Goal: Find contact information: Find contact information

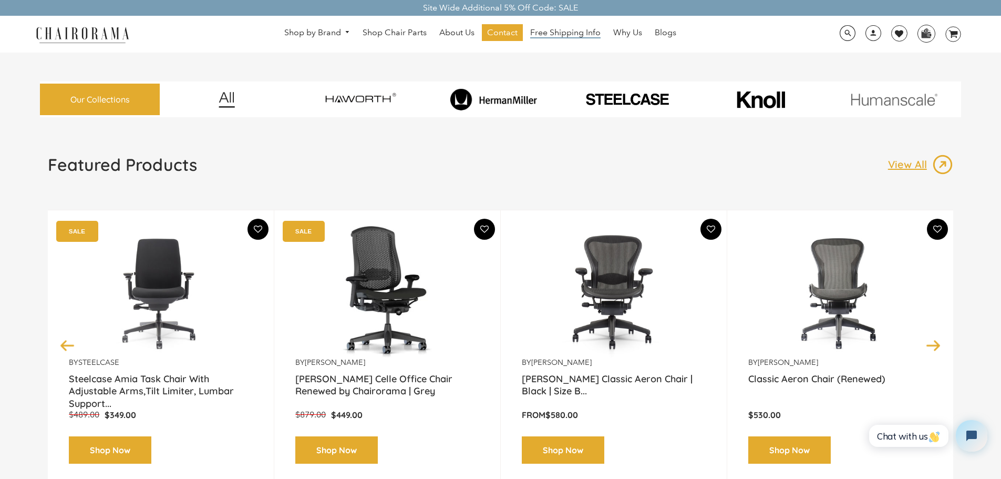
click at [549, 30] on span "Free Shipping Info" at bounding box center [565, 32] width 70 height 11
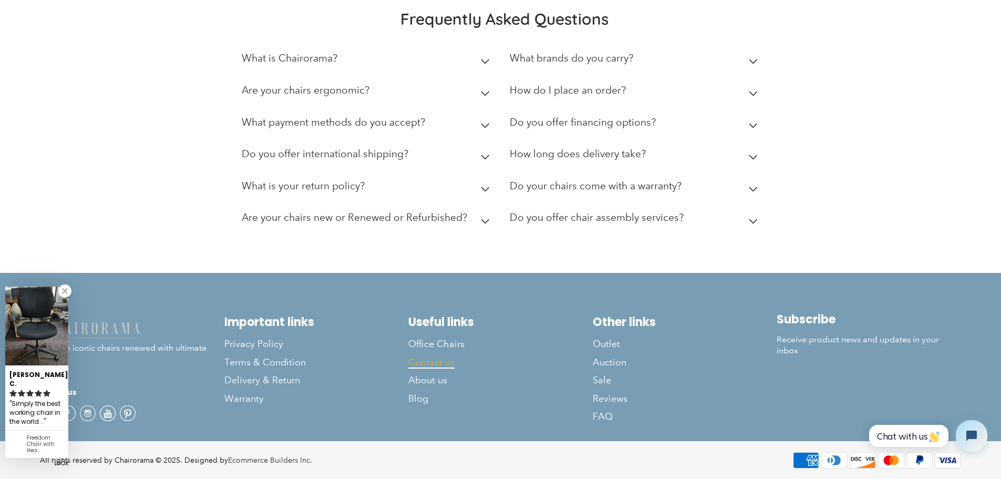
click at [431, 366] on span "Contact us" at bounding box center [431, 362] width 46 height 12
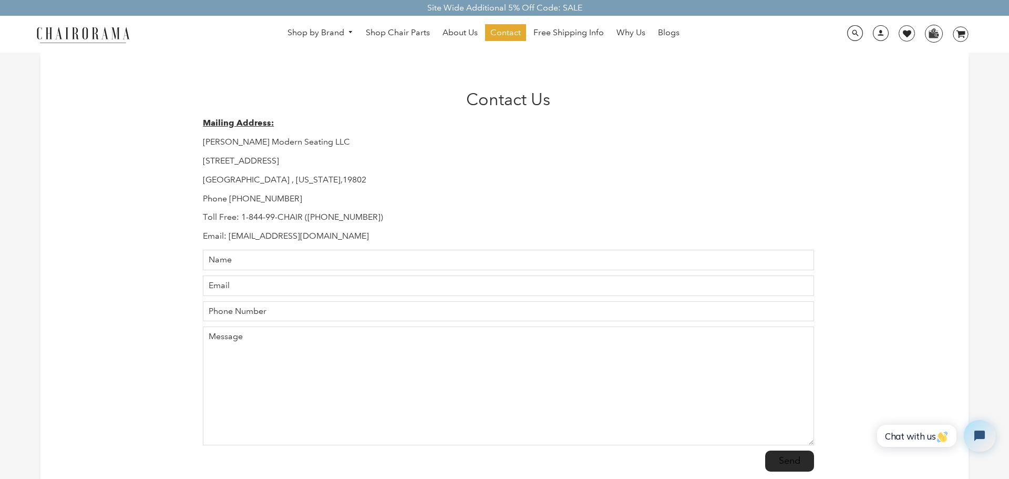
click at [0, 0] on div "POPUP Form" at bounding box center [0, 0] width 0 height 0
